Goal: Check status: Check status

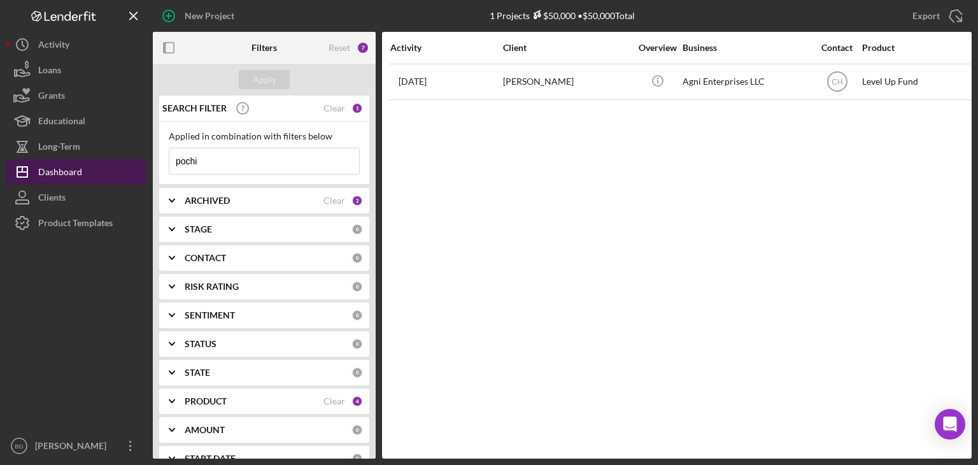
drag, startPoint x: 219, startPoint y: 161, endPoint x: 135, endPoint y: 159, distance: 84.1
click at [135, 159] on div "New Project 1 Projects $50,000 • $50,000 Total pochi Export Icon/Export Filters…" at bounding box center [489, 229] width 966 height 459
click at [210, 199] on b "ARCHIVED" at bounding box center [207, 201] width 45 height 10
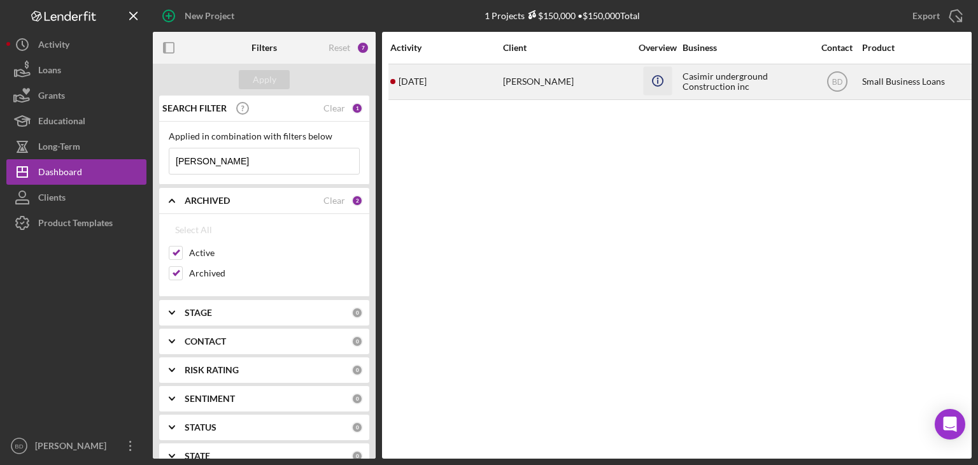
type input "[PERSON_NAME]"
click at [653, 87] on icon "Icon/Info" at bounding box center [657, 80] width 29 height 29
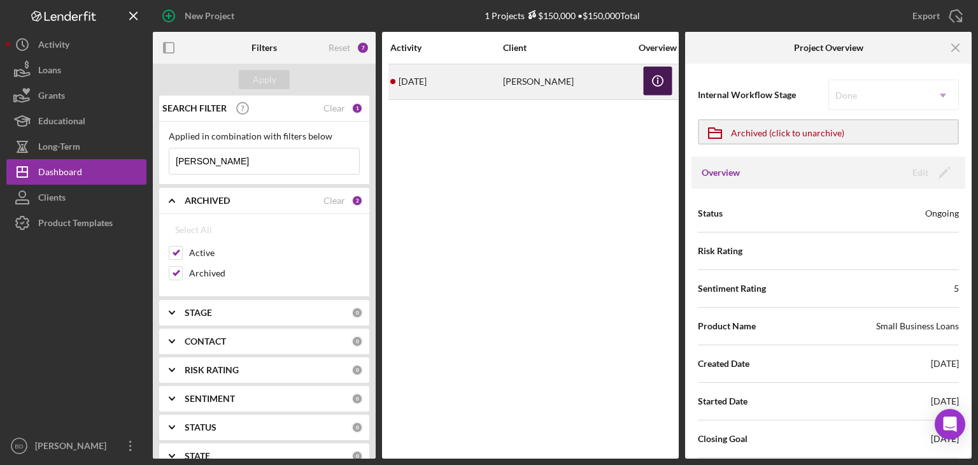
click at [653, 87] on icon "Icon/Info" at bounding box center [657, 80] width 29 height 29
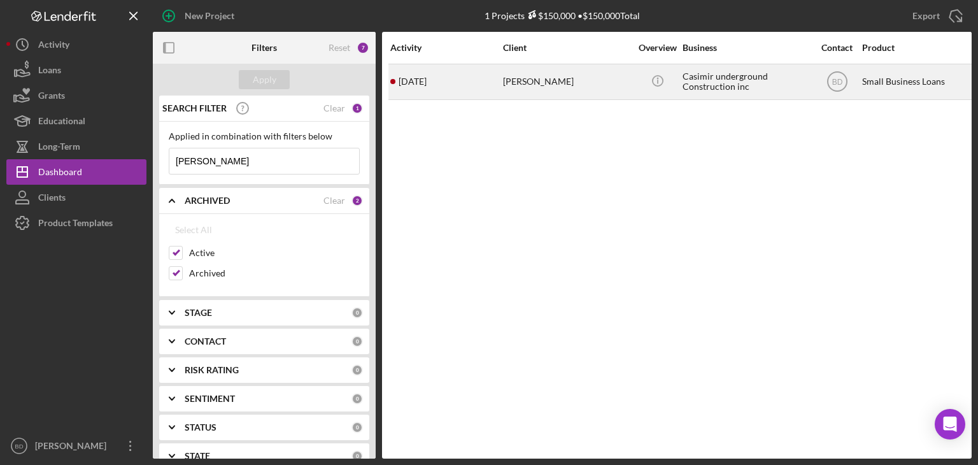
click at [573, 75] on div "[PERSON_NAME]" at bounding box center [566, 82] width 127 height 34
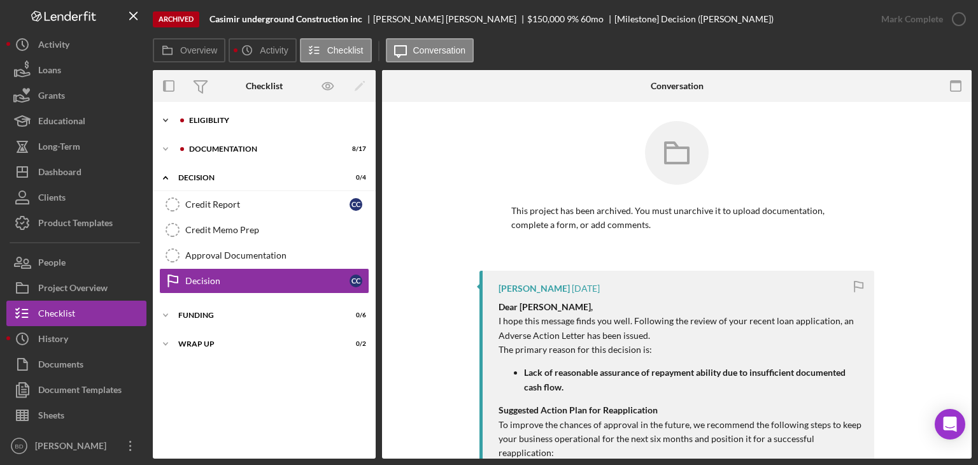
click at [236, 128] on div "Icon/Expander Eligiblity 8 / 8" at bounding box center [264, 120] width 223 height 25
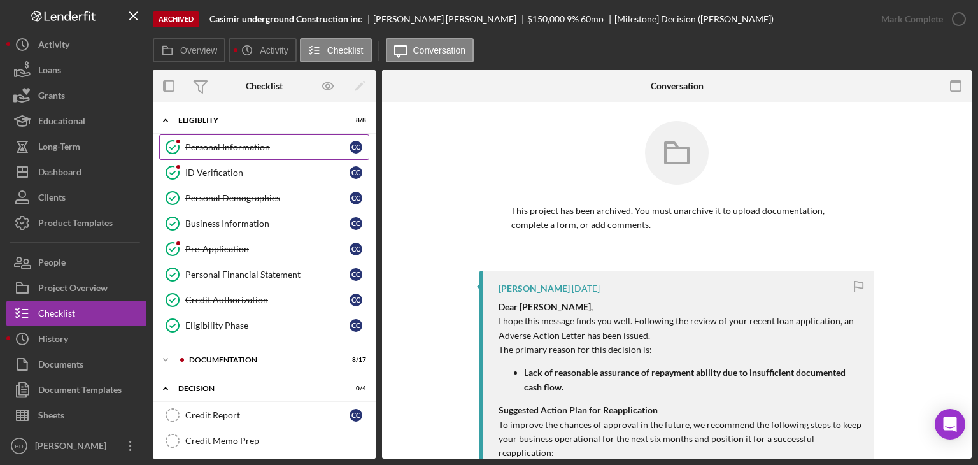
click at [229, 146] on div "Personal Information" at bounding box center [267, 147] width 164 height 10
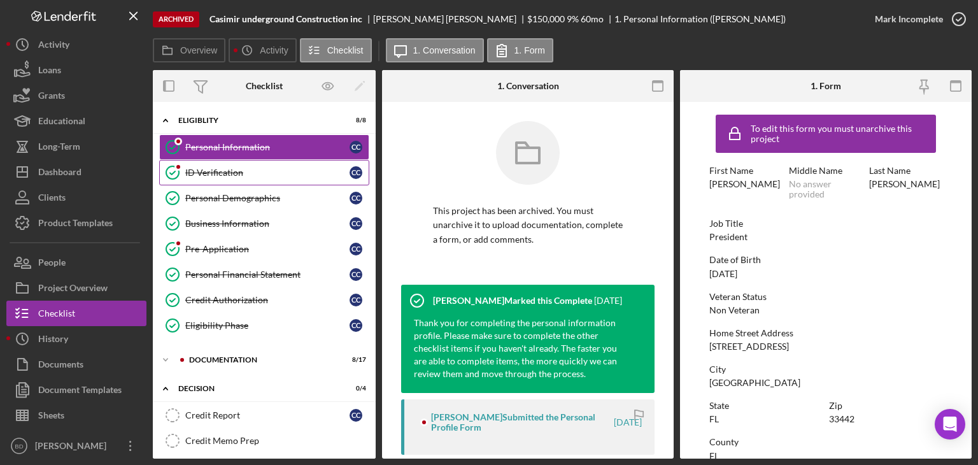
click at [225, 171] on div "ID Verification" at bounding box center [267, 173] width 164 height 10
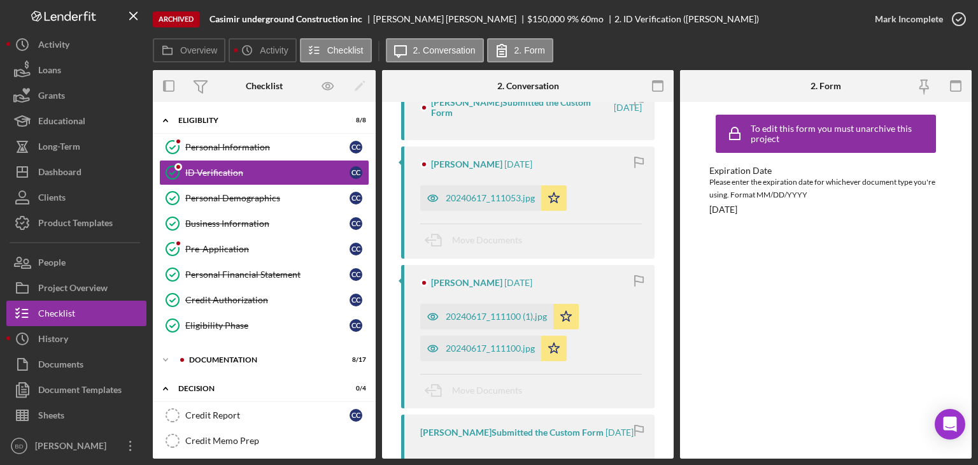
scroll to position [318, 0]
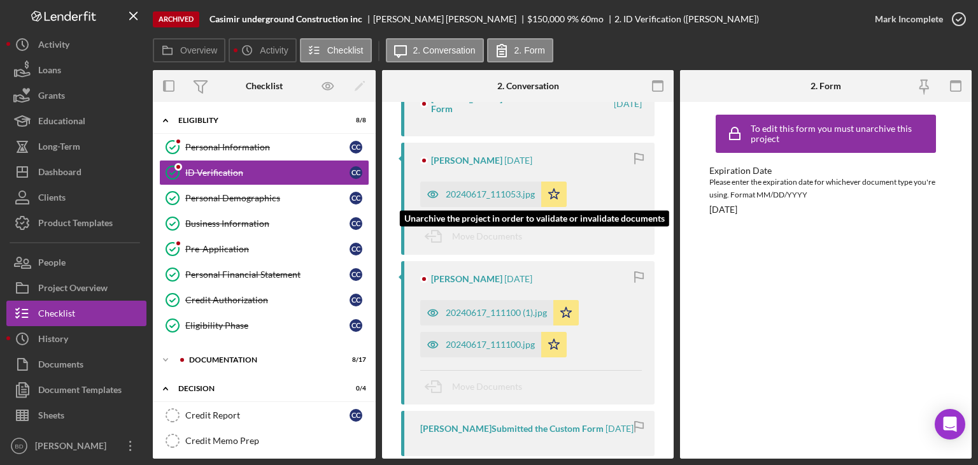
click at [427, 195] on icon "button" at bounding box center [432, 194] width 25 height 25
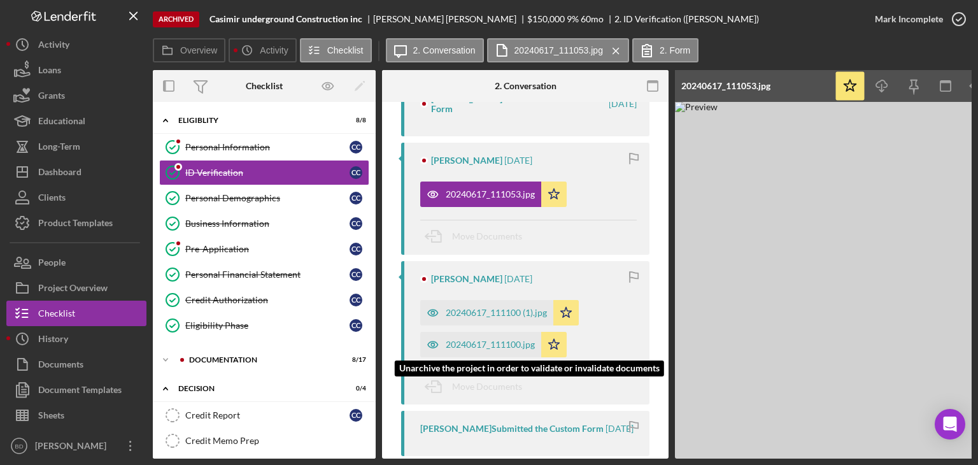
click at [444, 338] on icon "button" at bounding box center [432, 344] width 25 height 25
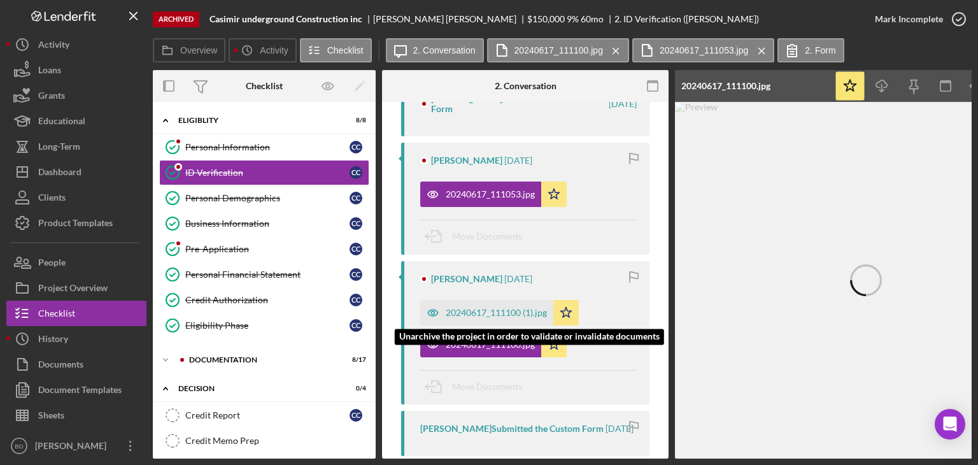
click at [443, 312] on icon "button" at bounding box center [432, 312] width 25 height 25
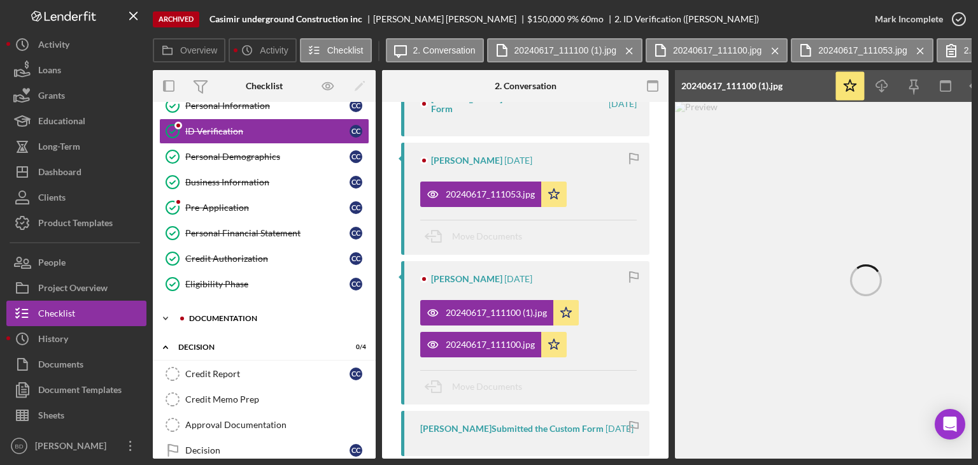
scroll to position [64, 0]
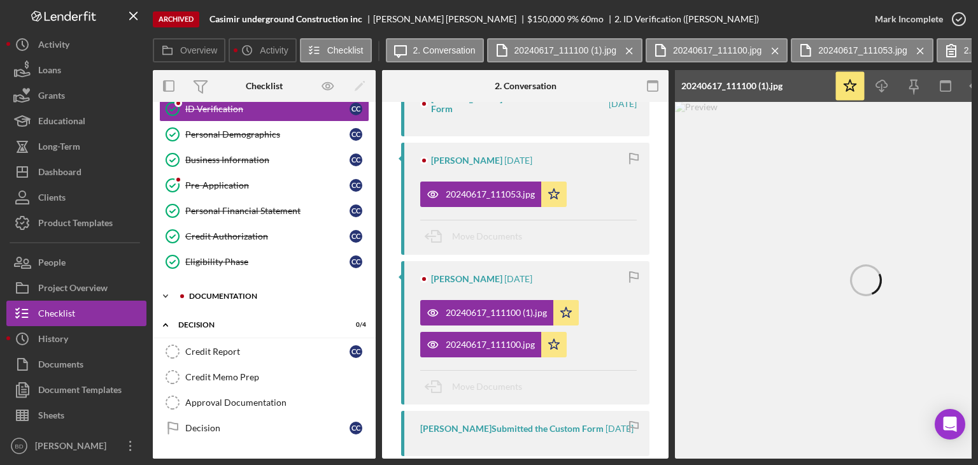
click at [206, 296] on div "Documentation" at bounding box center [274, 296] width 171 height 8
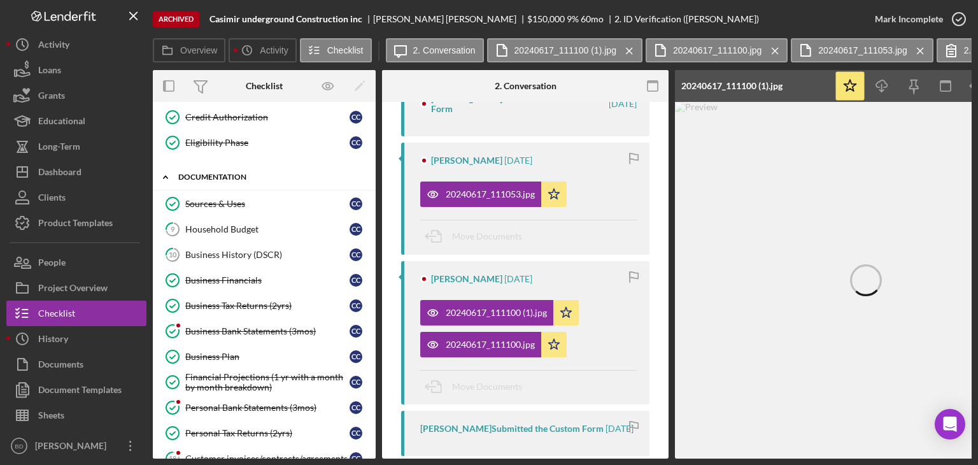
scroll to position [191, 0]
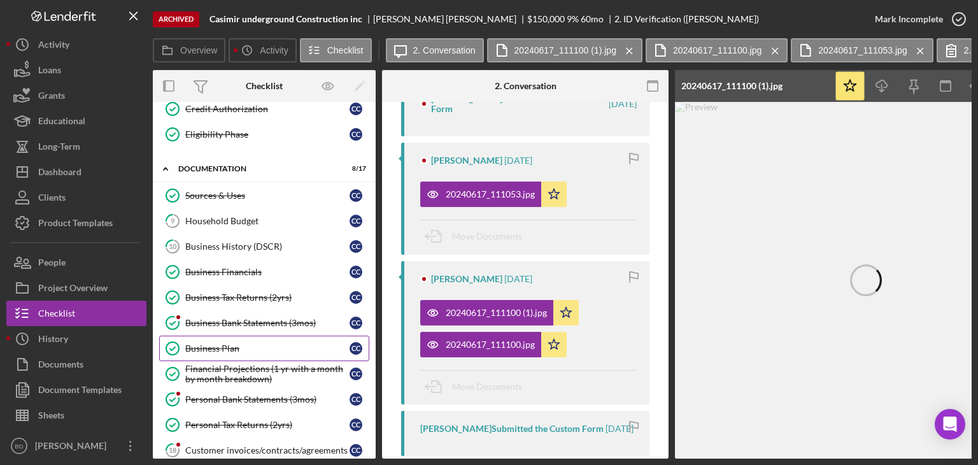
click at [236, 343] on div "Business Plan" at bounding box center [267, 348] width 164 height 10
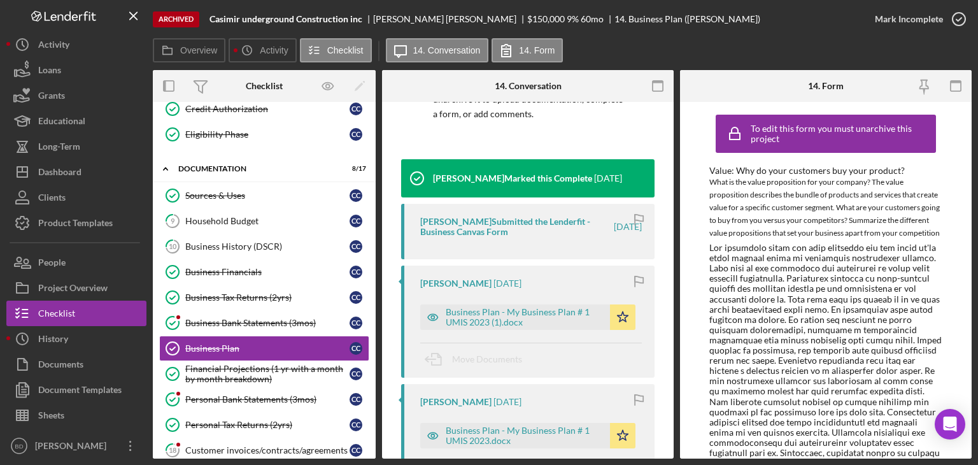
scroll to position [127, 0]
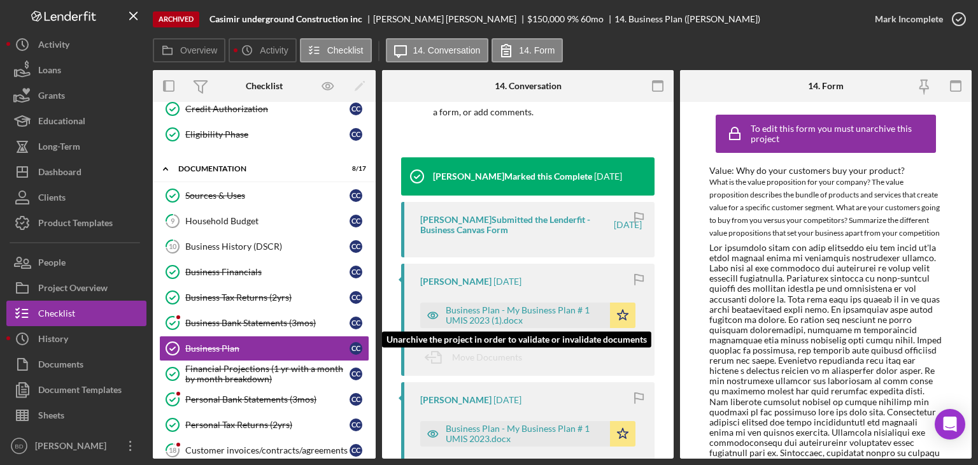
click at [431, 314] on icon "button" at bounding box center [432, 315] width 3 height 3
